Goal: Check status: Check status

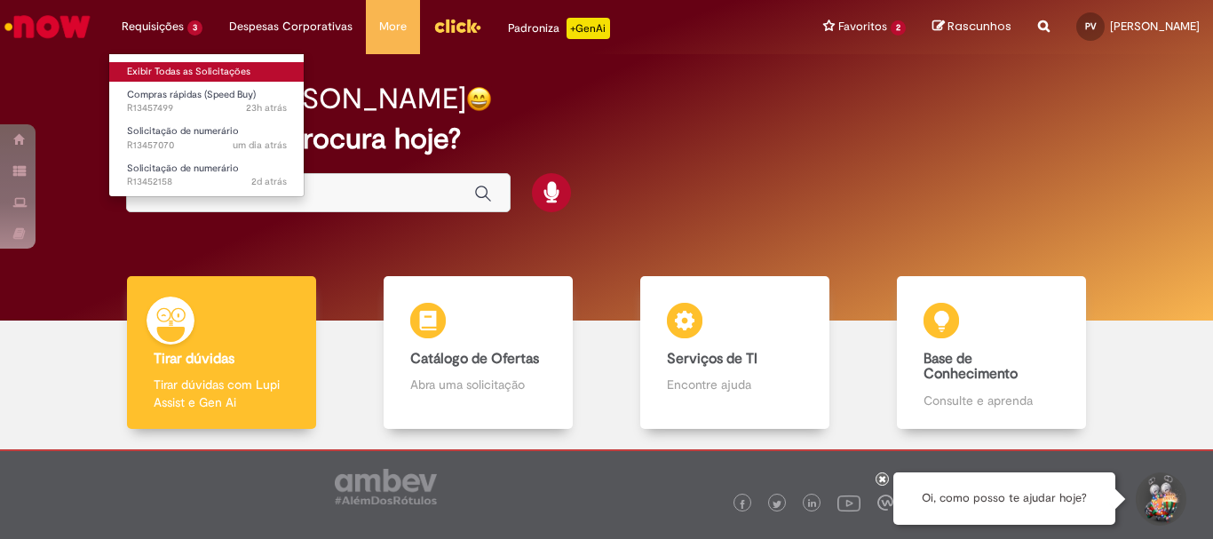
click at [166, 65] on link "Exibir Todas as Solicitações" at bounding box center [206, 72] width 195 height 20
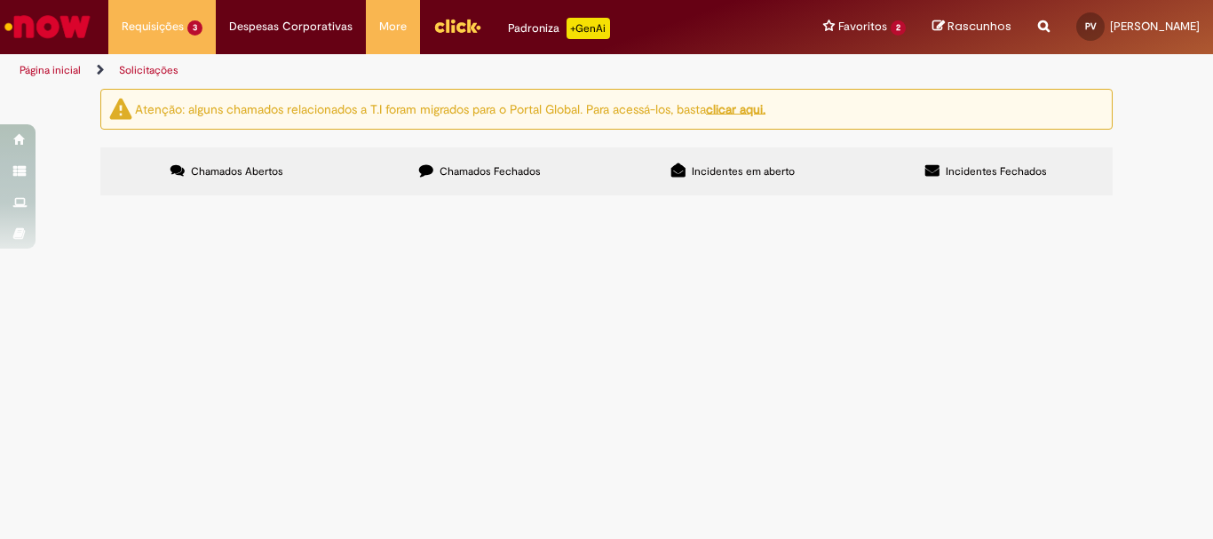
click at [0, 0] on span "Compras rápidas (Speed Buy)" at bounding box center [0, 0] width 0 height 0
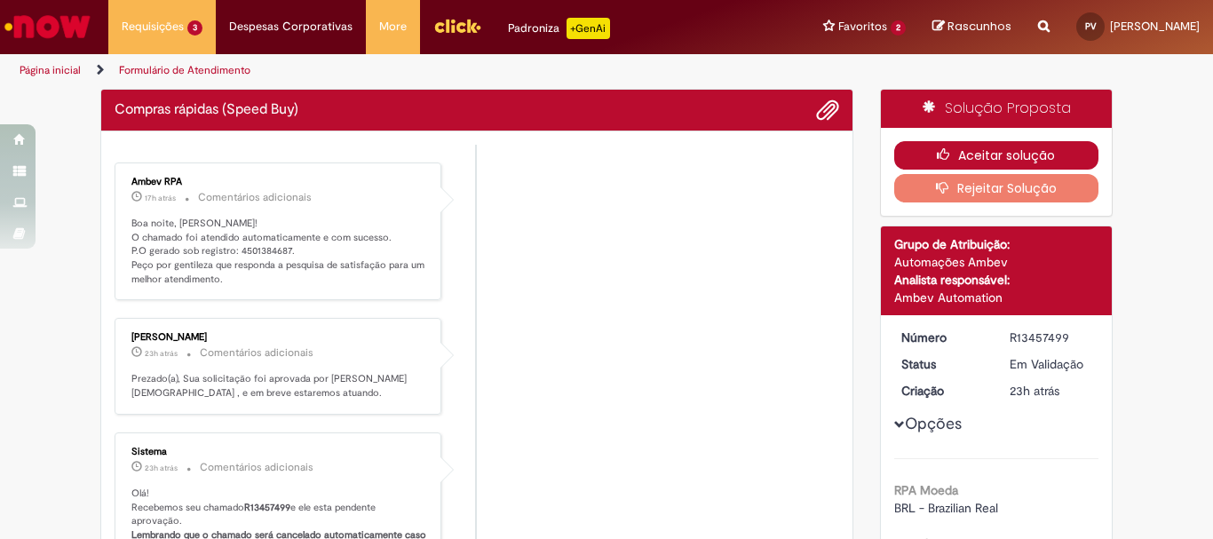
click at [1000, 158] on button "Aceitar solução" at bounding box center [996, 155] width 205 height 28
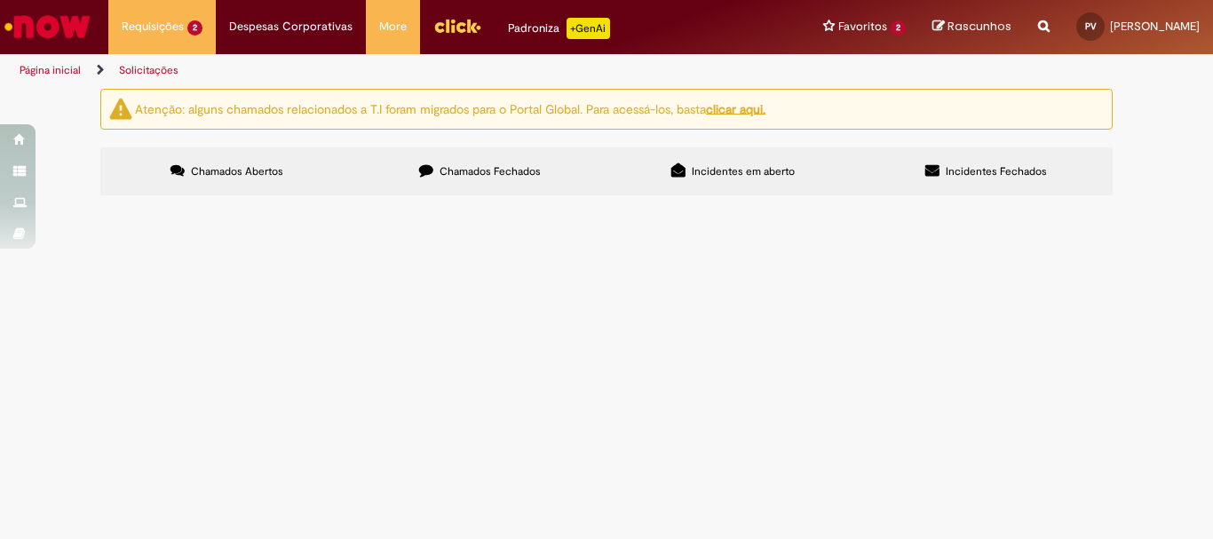
drag, startPoint x: 336, startPoint y: 312, endPoint x: 337, endPoint y: 303, distance: 8.9
click at [0, 0] on span "Solicitação de numerário" at bounding box center [0, 0] width 0 height 0
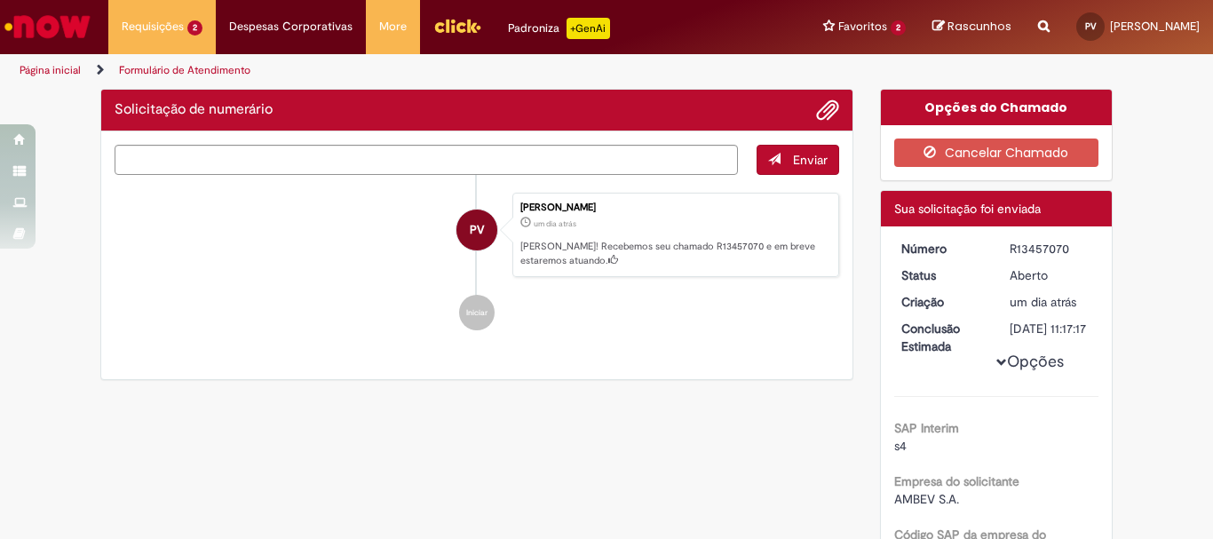
click at [335, 316] on ul "PV [PERSON_NAME] um dia atrás um dia atrás [PERSON_NAME]! Recebemos seu chamado…" at bounding box center [477, 262] width 725 height 174
